Goal: Task Accomplishment & Management: Use online tool/utility

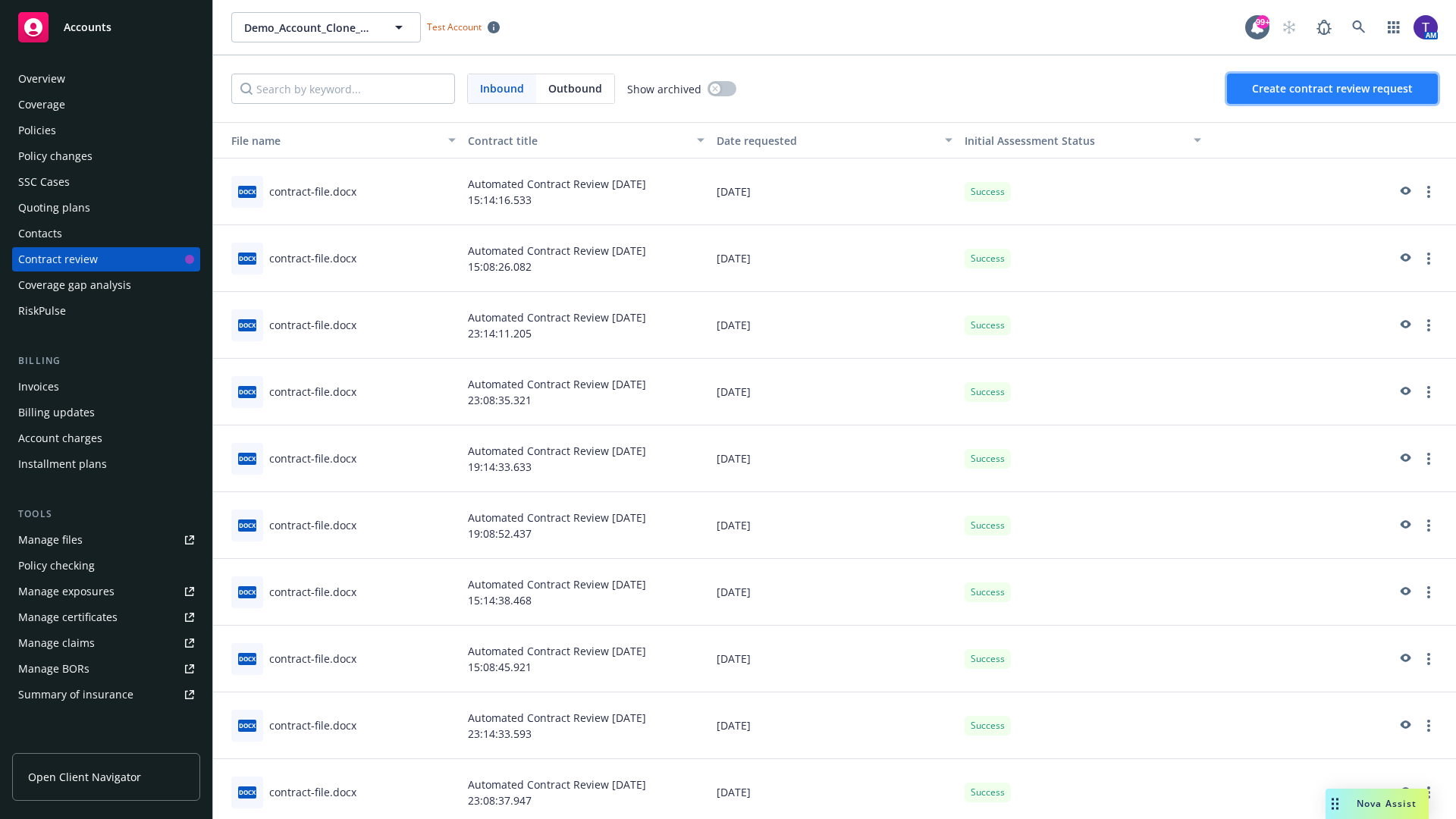
click at [1333, 88] on span "Create contract review request" at bounding box center [1332, 88] width 160 height 15
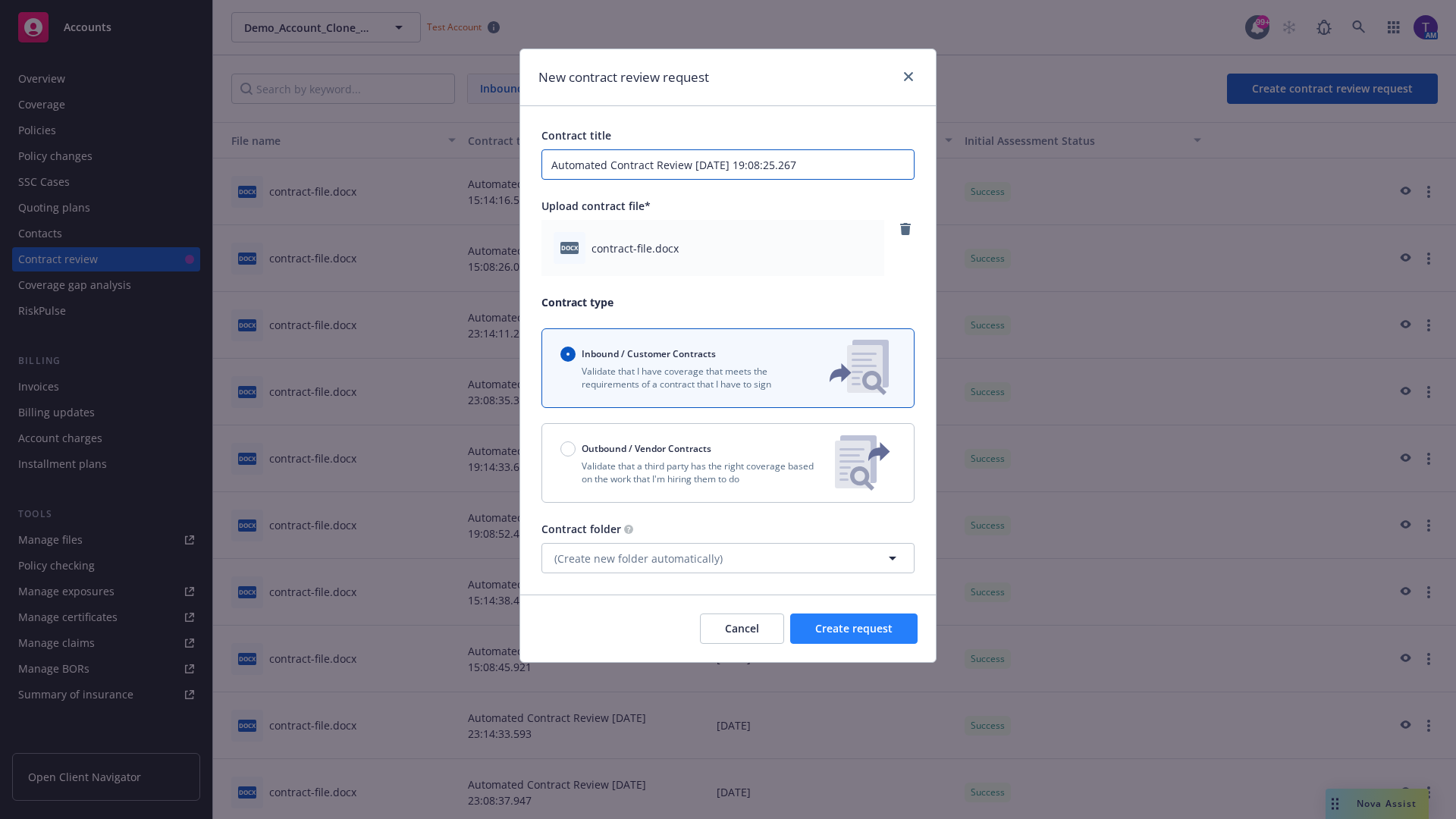
type input "Automated Contract Review 10-14-2025 19:08:25.267"
click at [854, 629] on span "Create request" at bounding box center [853, 628] width 77 height 15
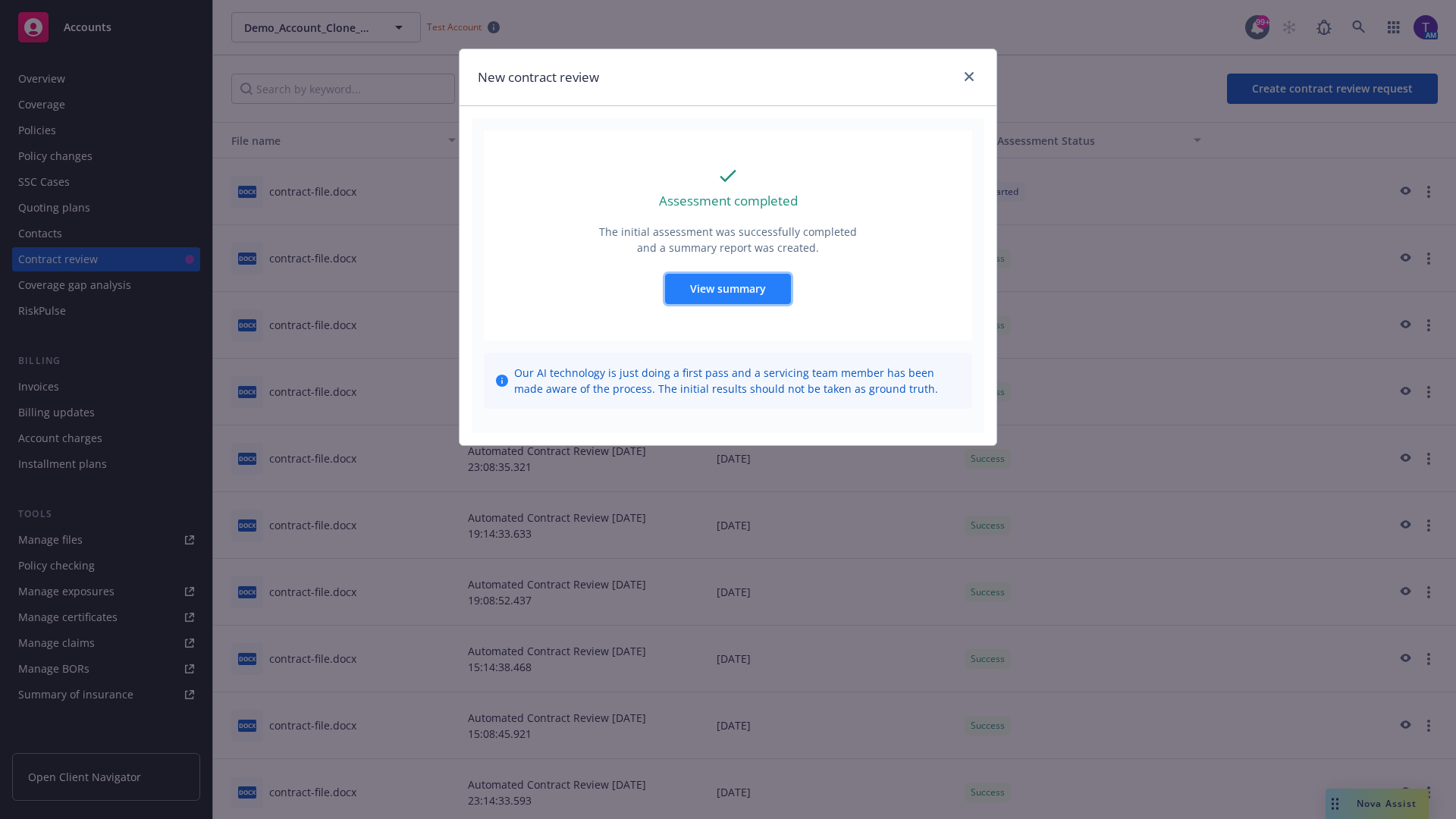
click at [727, 288] on span "View summary" at bounding box center [728, 288] width 76 height 15
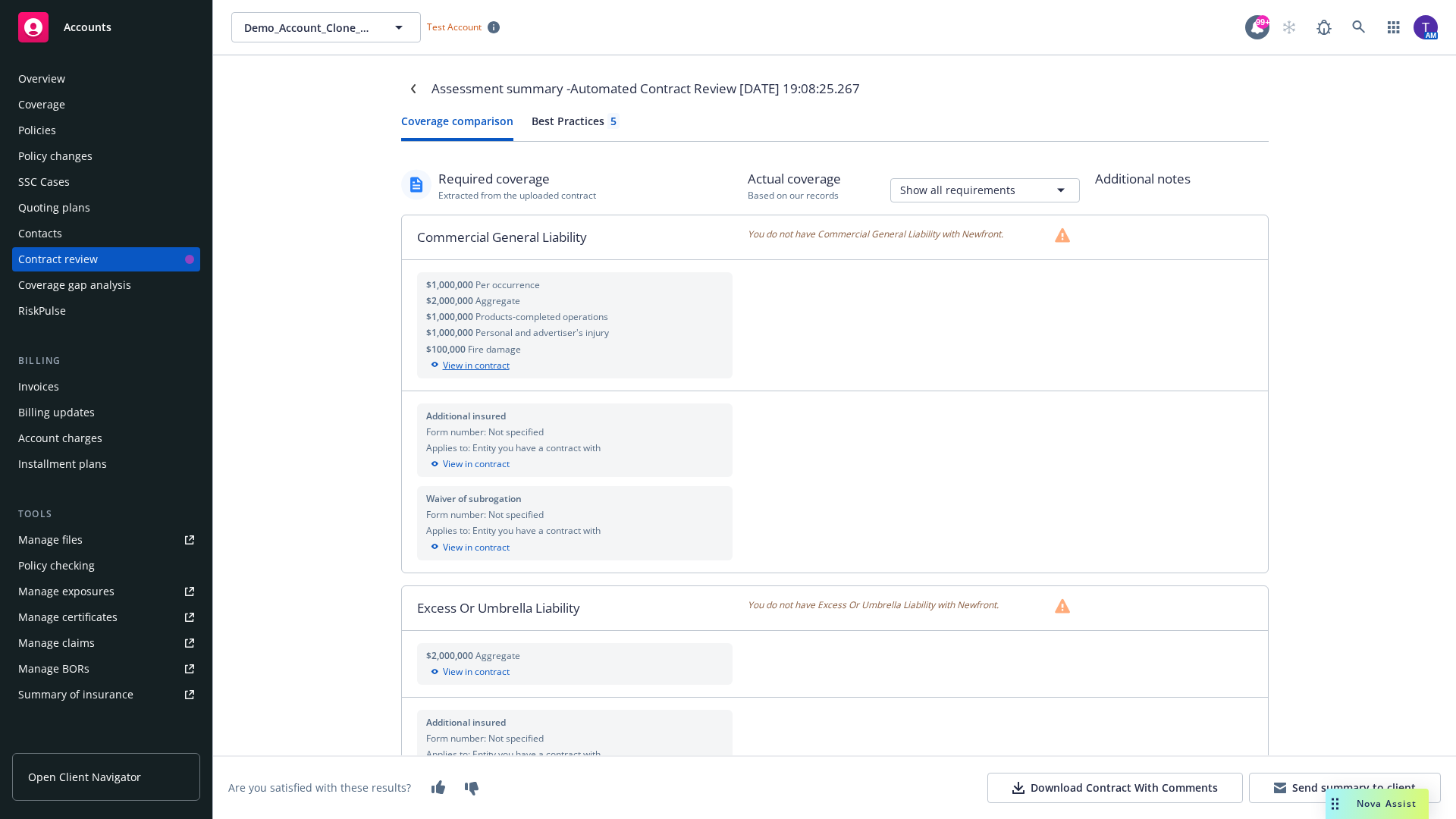
click at [574, 365] on div "View in contract" at bounding box center [575, 365] width 298 height 14
